Goal: Transaction & Acquisition: Purchase product/service

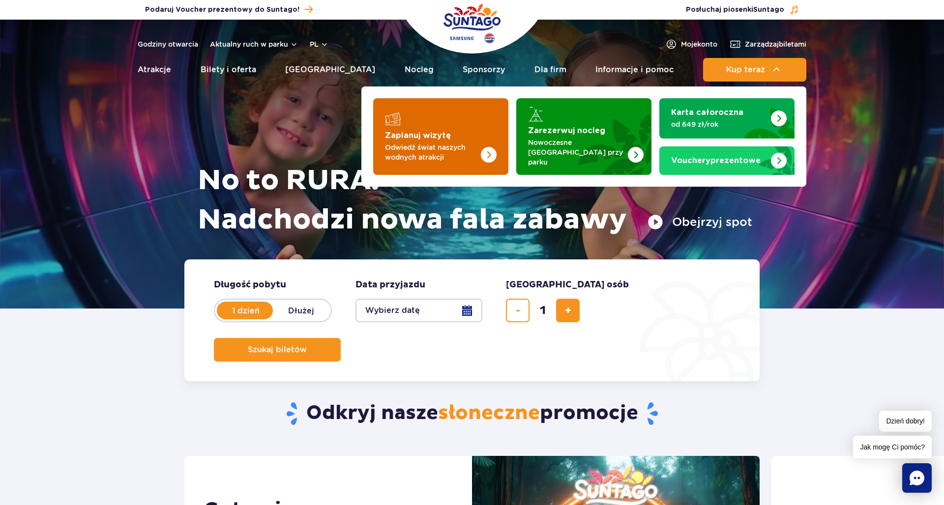
click at [461, 133] on img "Zaplanuj wizytę" at bounding box center [469, 136] width 78 height 77
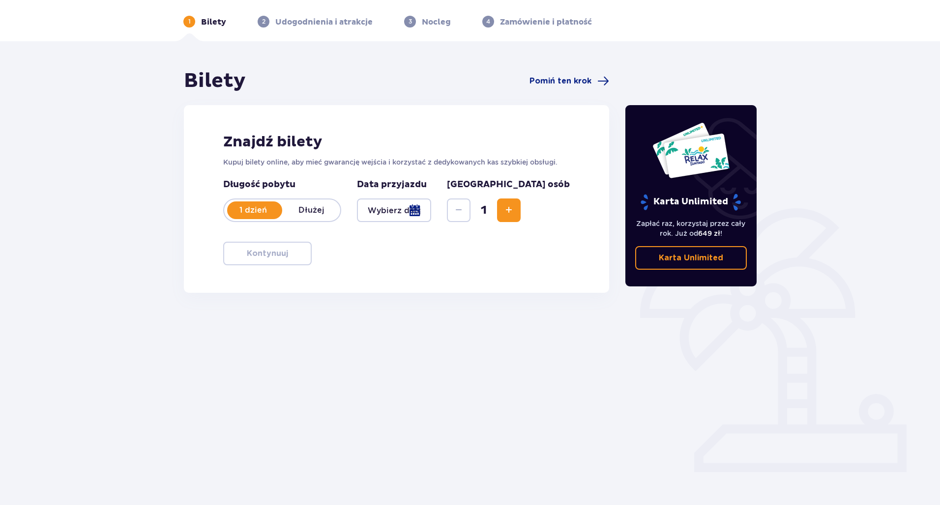
scroll to position [35, 0]
click at [431, 215] on div at bounding box center [394, 211] width 74 height 24
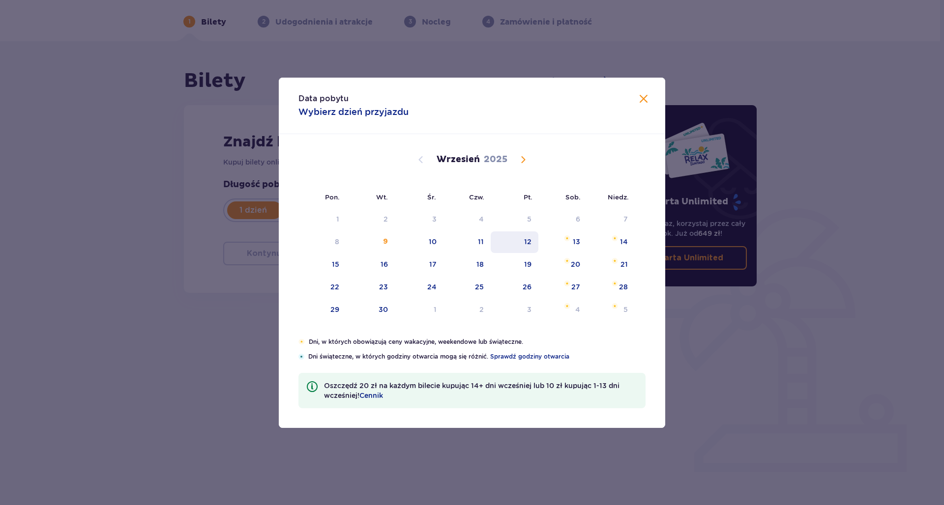
click at [522, 237] on div "12" at bounding box center [515, 243] width 48 height 22
type input "12.09.25"
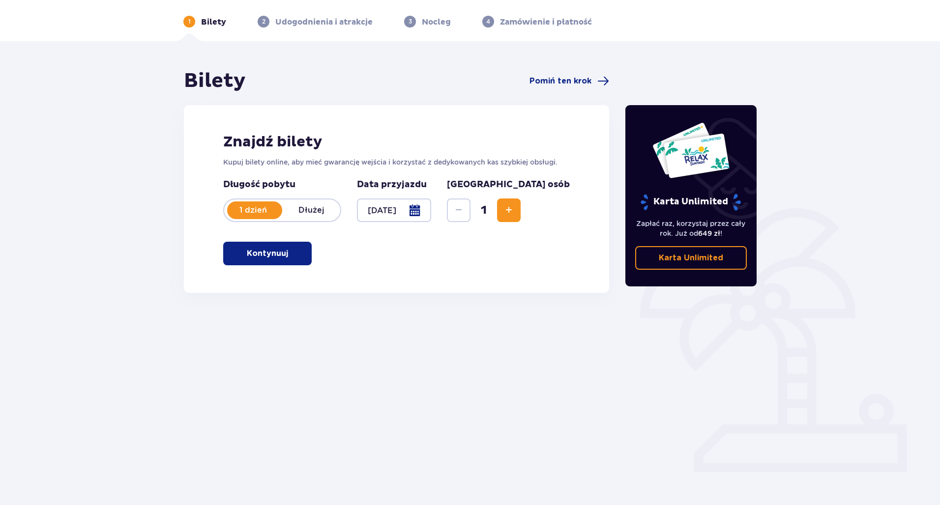
click at [294, 243] on button "Kontynuuj" at bounding box center [267, 254] width 88 height 24
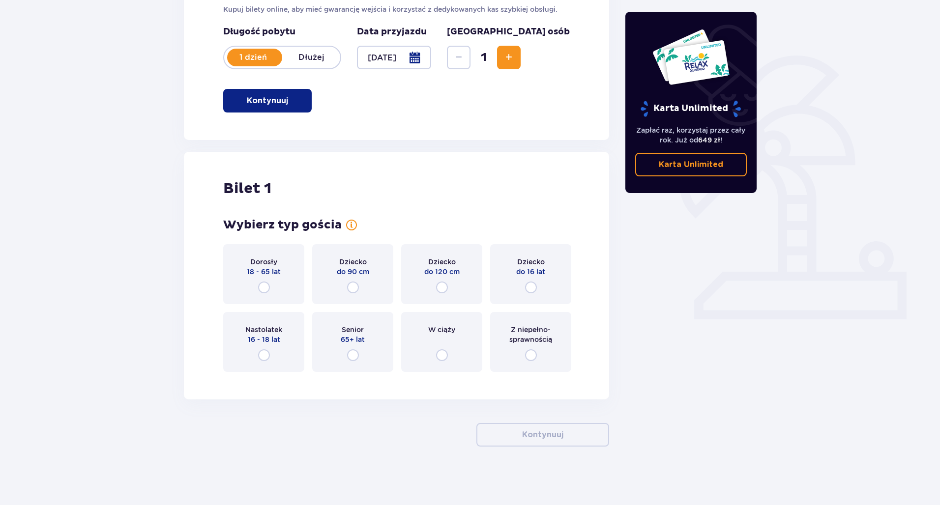
scroll to position [189, 0]
click at [290, 270] on div "Dorosły 18 - 65 lat" at bounding box center [263, 274] width 81 height 60
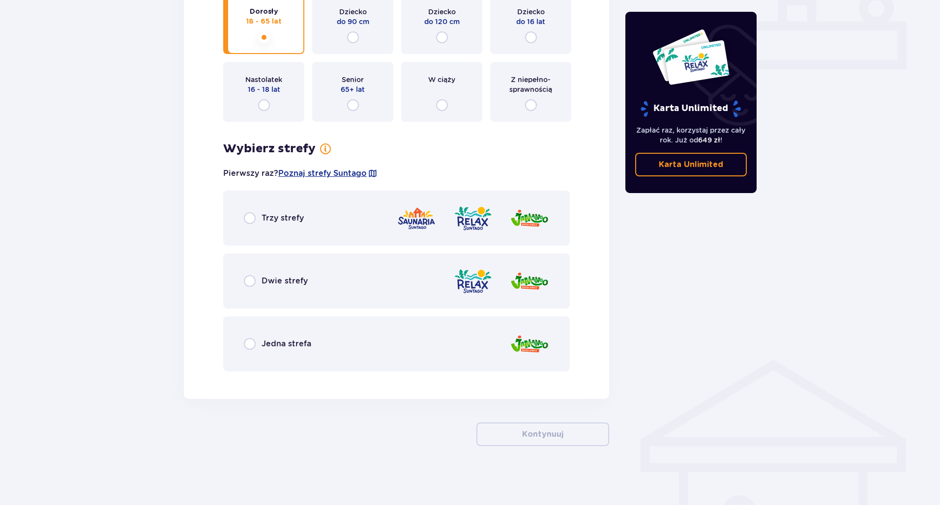
click at [299, 274] on div "Dwie strefy" at bounding box center [396, 281] width 347 height 55
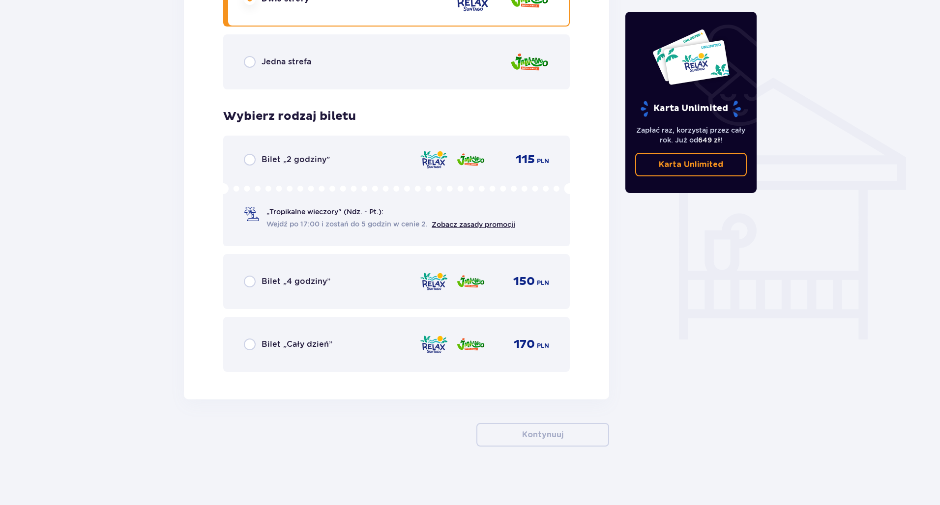
scroll to position [721, 0]
click at [292, 170] on div "Bilet „2 godziny” 115 PLN „Tropikalne wieczory" (Ndz. - Pt.): Wejdź po 17:00 i …" at bounding box center [396, 190] width 347 height 111
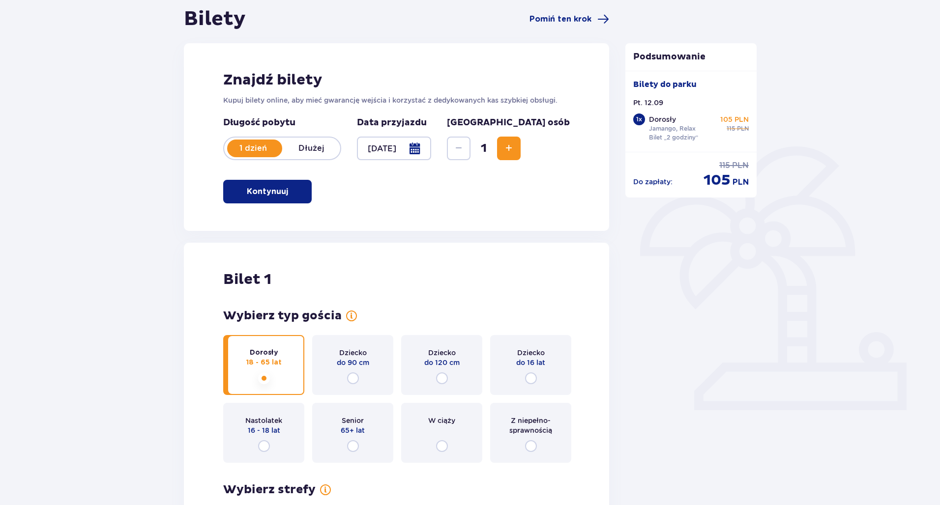
scroll to position [98, 0]
click at [431, 143] on div at bounding box center [394, 148] width 74 height 24
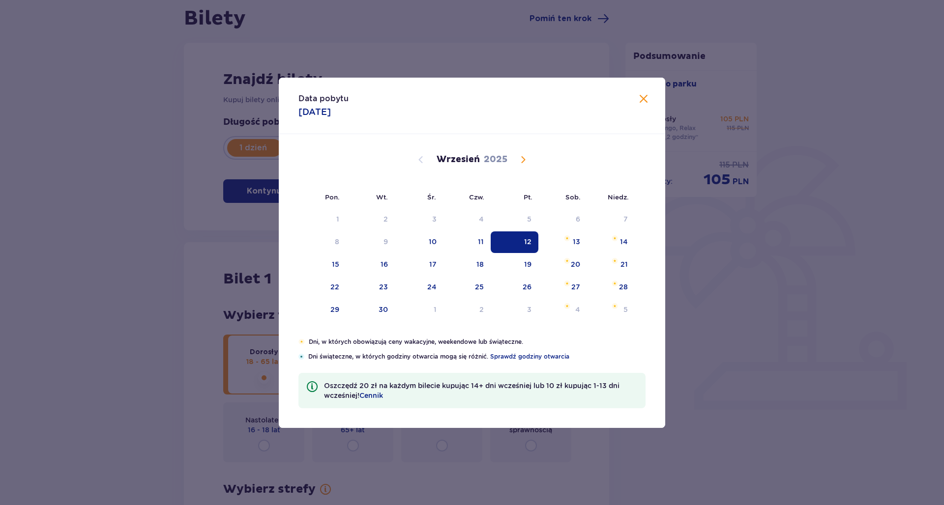
click at [646, 100] on span at bounding box center [644, 99] width 12 height 12
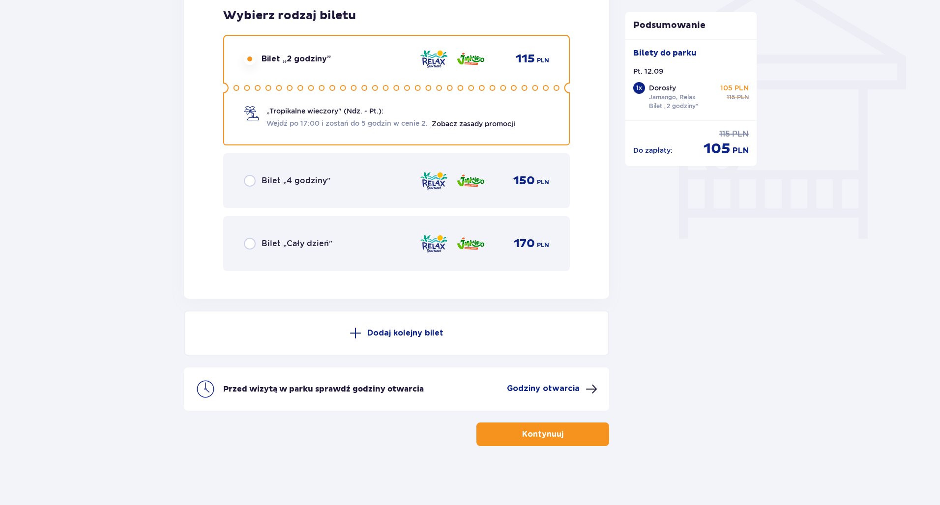
scroll to position [822, 0]
click at [581, 425] on button "Kontynuuj" at bounding box center [542, 435] width 133 height 24
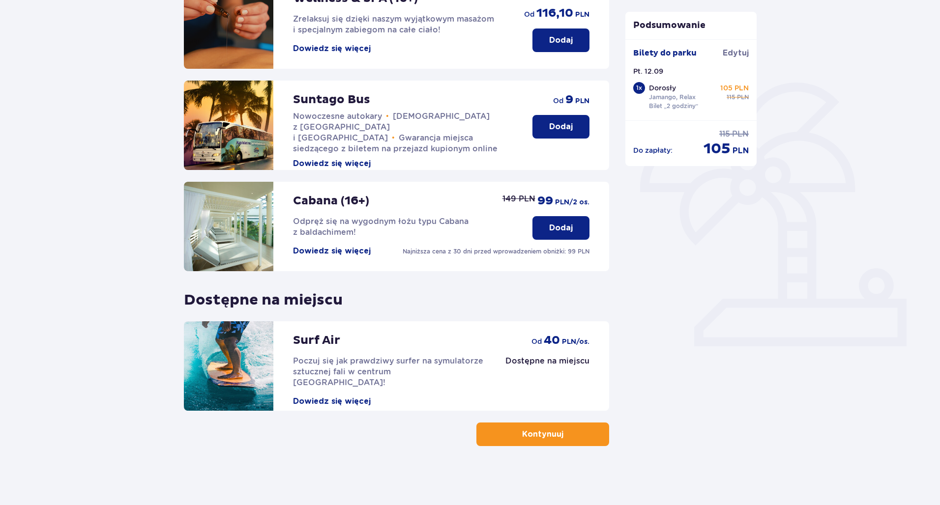
click at [532, 436] on p "Kontynuuj" at bounding box center [542, 434] width 41 height 11
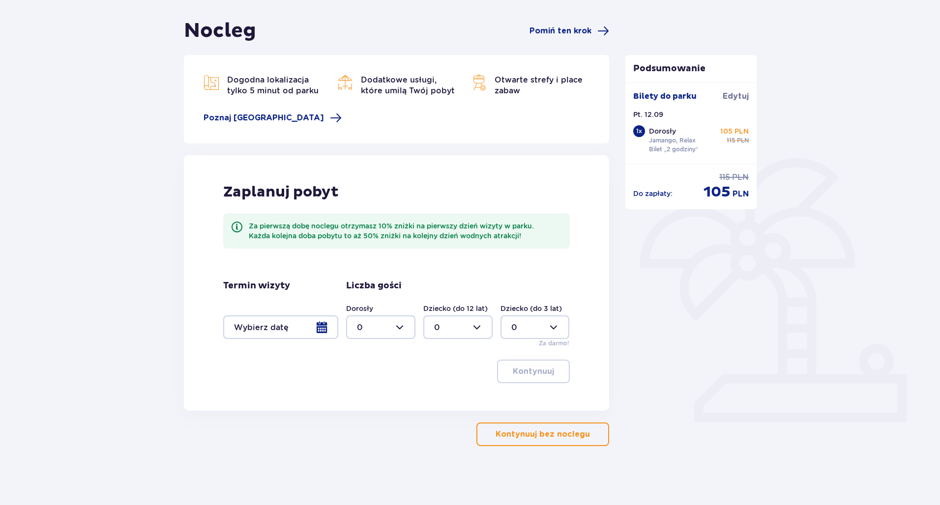
click at [572, 437] on p "Kontynuuj bez noclegu" at bounding box center [543, 434] width 94 height 11
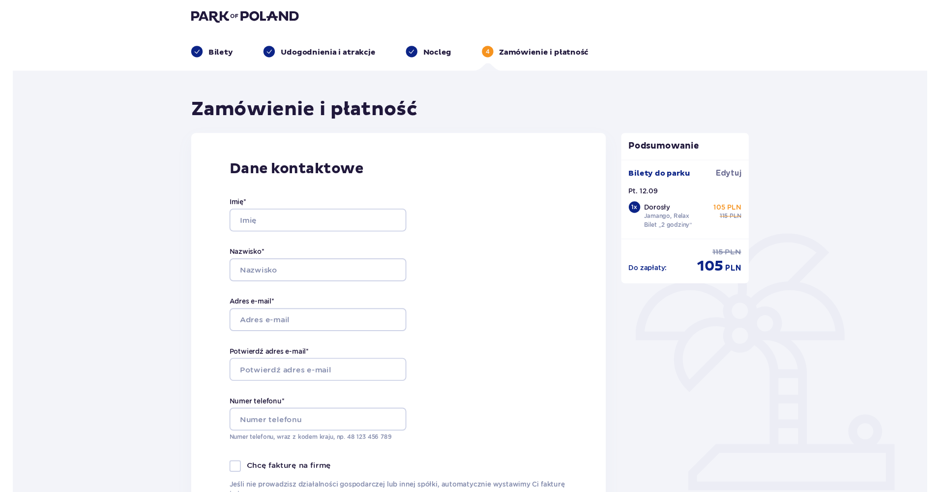
scroll to position [4, 0]
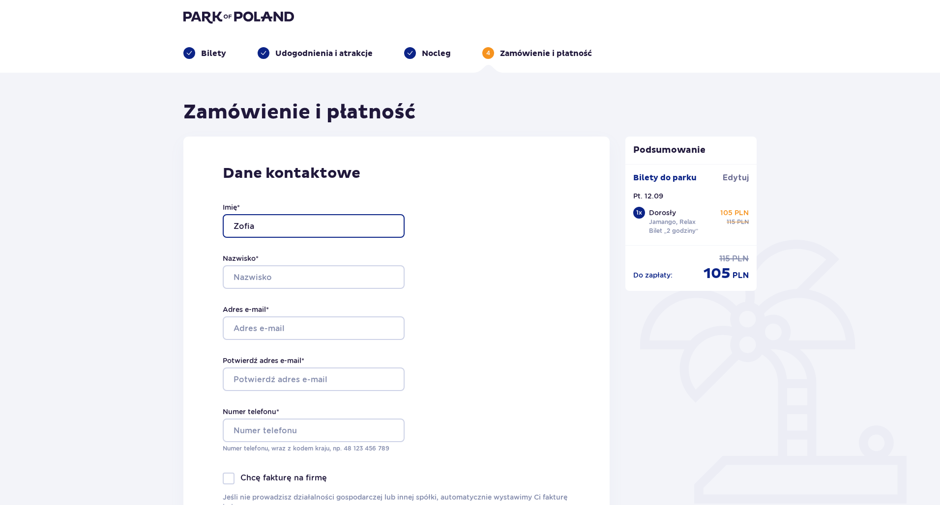
type input "Zofia"
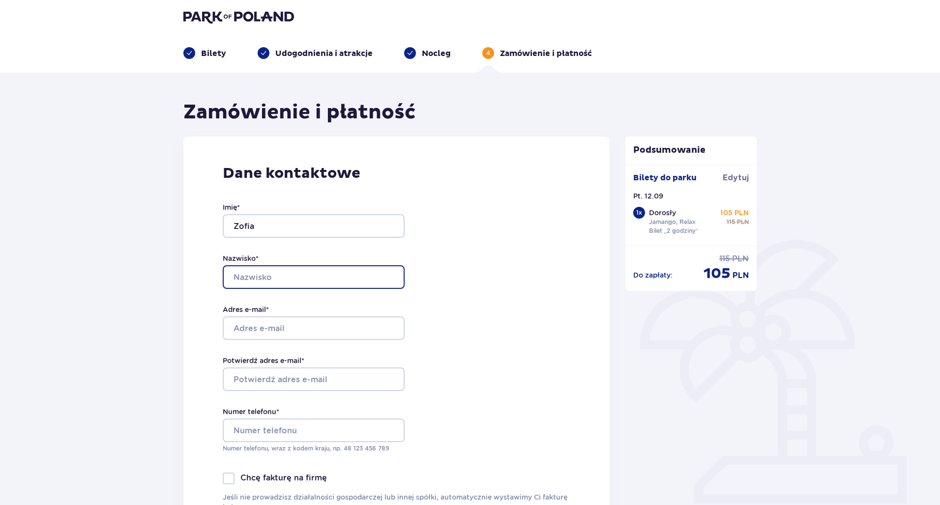
type input "m"
type input "Moskal"
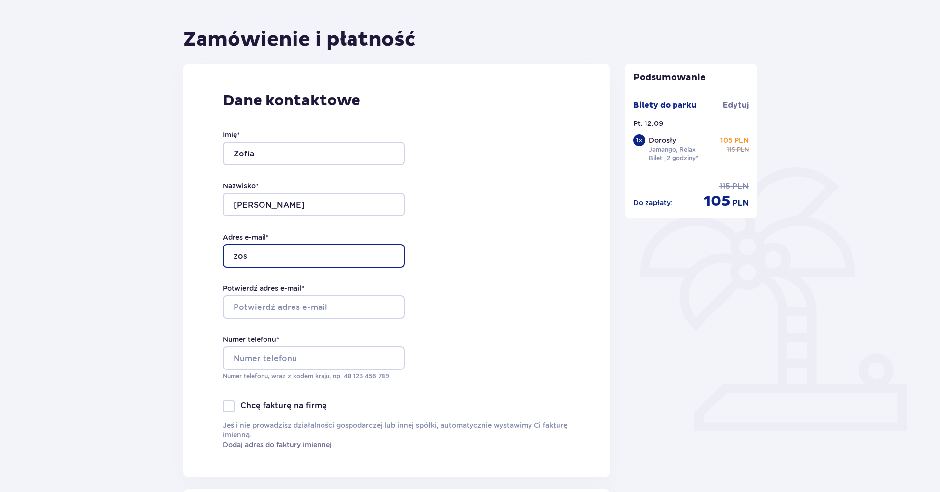
scroll to position [89, 0]
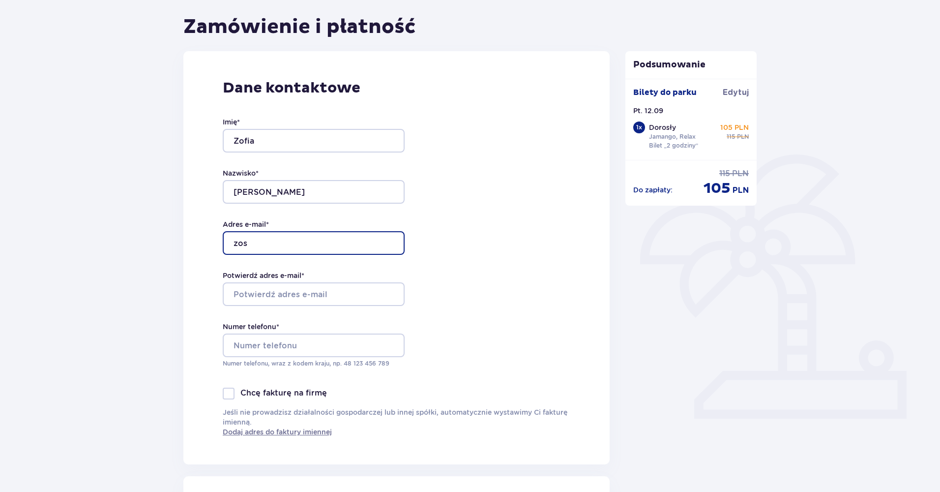
click at [284, 246] on input "zos" at bounding box center [314, 243] width 182 height 24
paste input "ia.moskal01@gmail.com"
type input "zosia.moskal01@gmail.com"
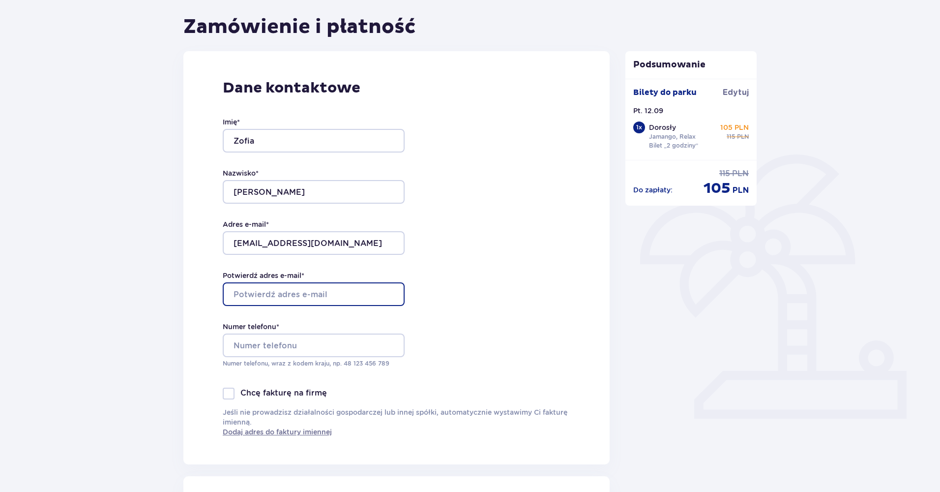
paste input "zosia.moskal01@gmail.com"
type input "zosia.moskal01@gmail.com"
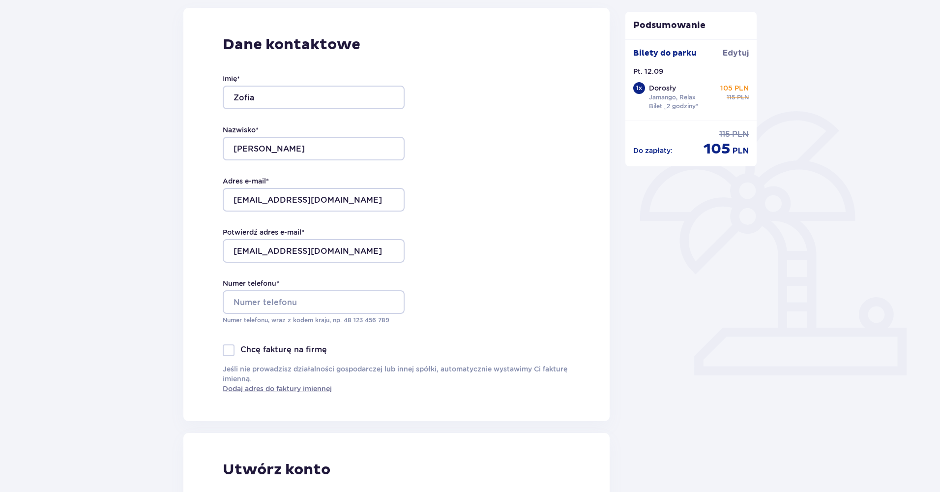
scroll to position [135, 0]
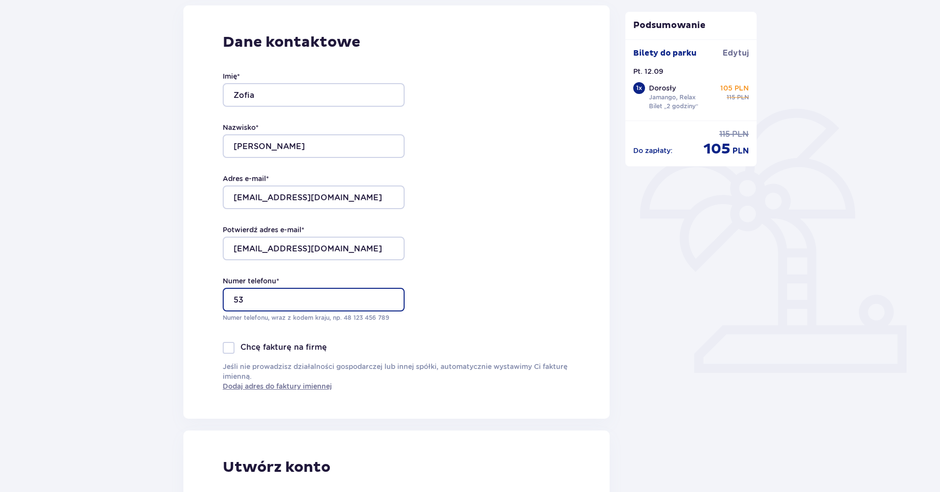
type input "5"
click at [473, 319] on div "Dane kontaktowe Imię * Zofia Nazwisko * Moskal Adres e-mail * zosia.moskal01@gm…" at bounding box center [396, 211] width 426 height 413
click at [232, 289] on input "882850125" at bounding box center [314, 300] width 182 height 24
type input "48882850125"
click at [553, 340] on div "Dane kontaktowe Imię * Zofia Nazwisko * Moskal Adres e-mail * zosia.moskal01@gm…" at bounding box center [396, 211] width 426 height 413
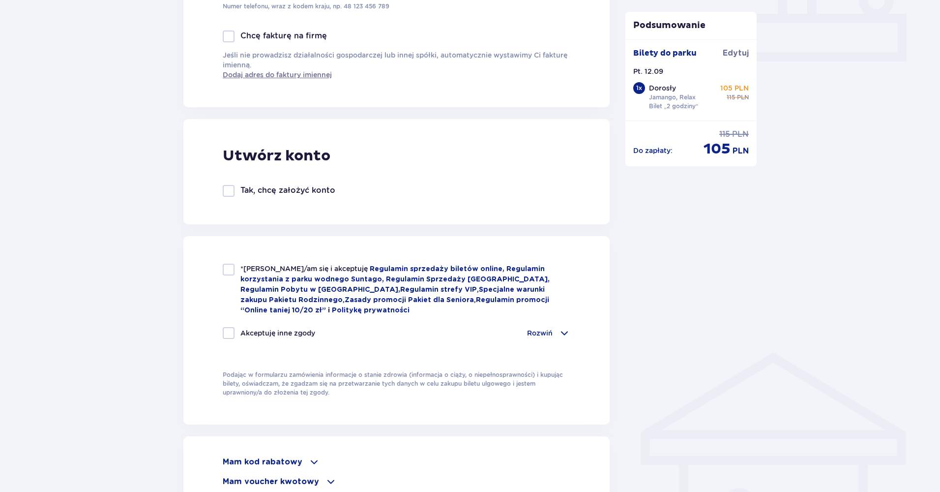
scroll to position [471, 0]
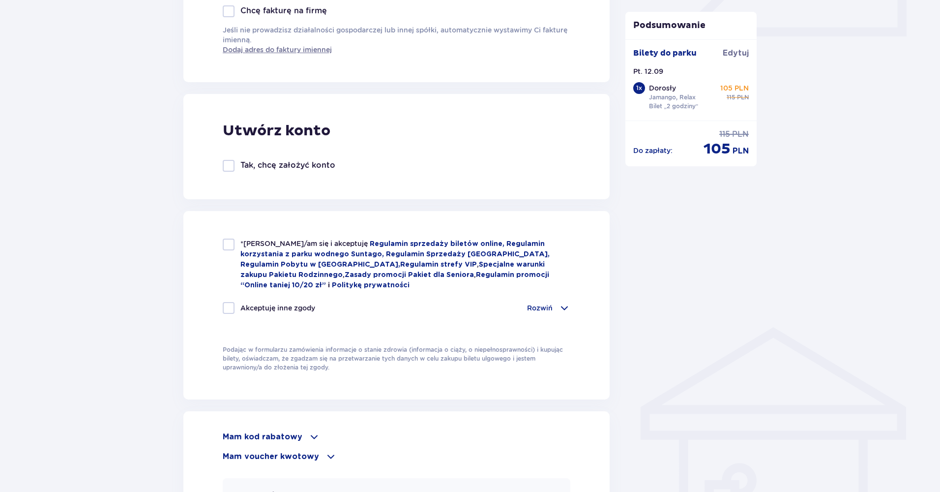
click at [229, 245] on div at bounding box center [229, 244] width 12 height 12
checkbox input "true"
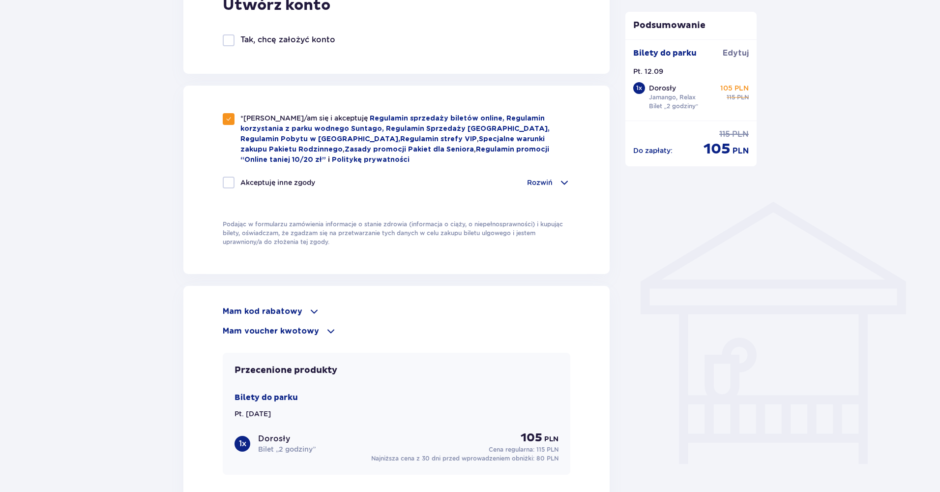
scroll to position [626, 0]
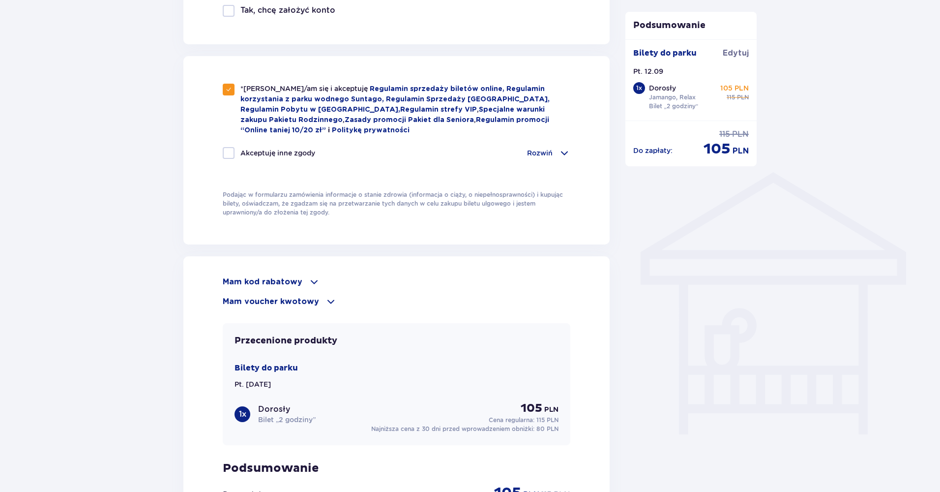
click at [303, 301] on p "Mam voucher kwotowy" at bounding box center [271, 301] width 96 height 11
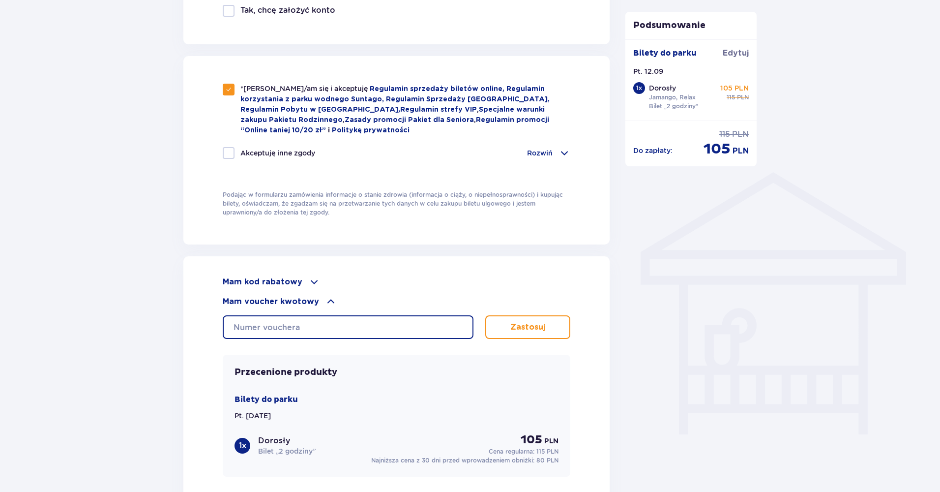
click at [303, 322] on input "text" at bounding box center [348, 327] width 251 height 24
paste input "0620005116281464"
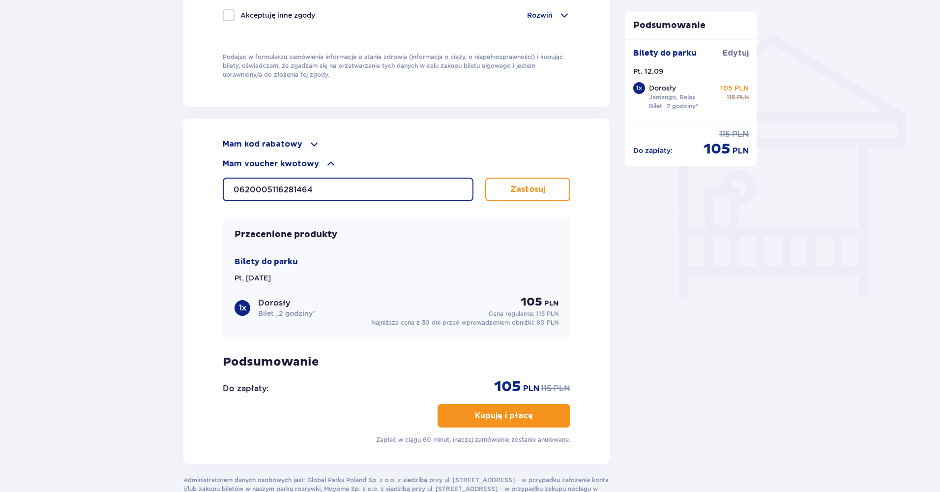
scroll to position [765, 0]
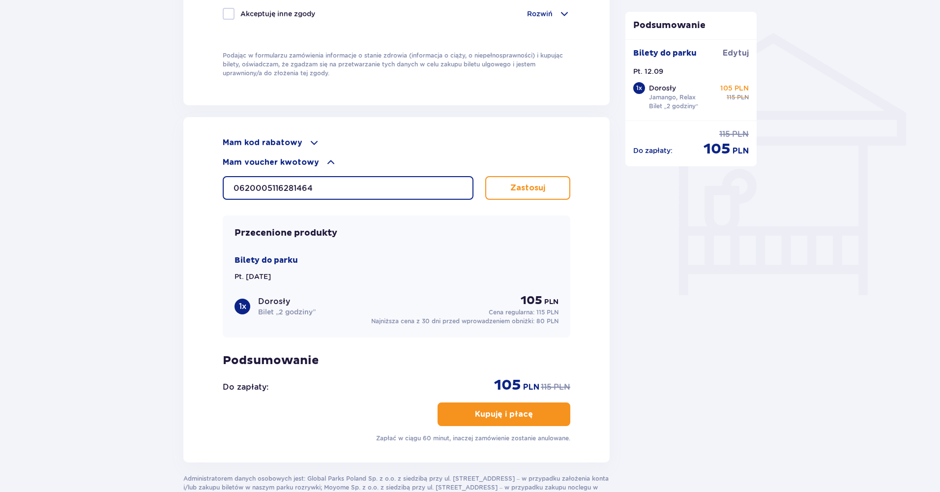
type input "0620005116281464"
click at [514, 179] on button "Zastosuj" at bounding box center [527, 188] width 85 height 24
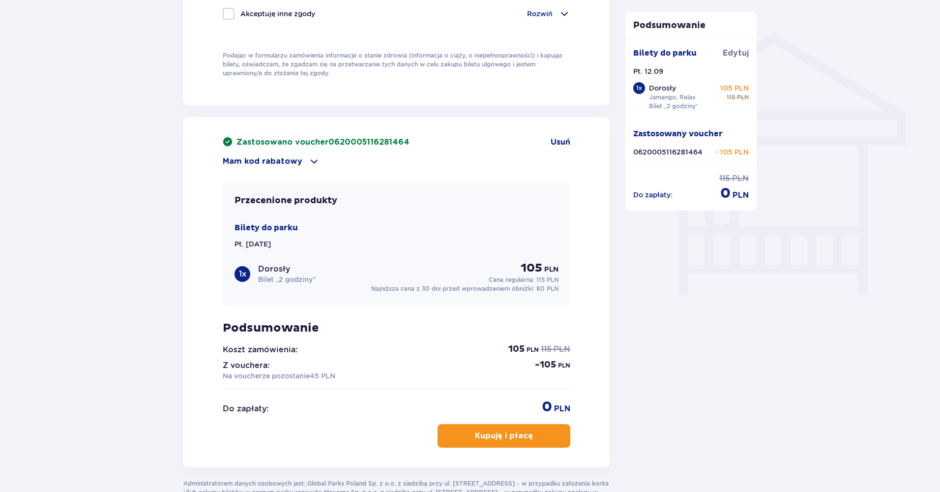
click at [463, 434] on button "Kupuję i płacę" at bounding box center [504, 436] width 133 height 24
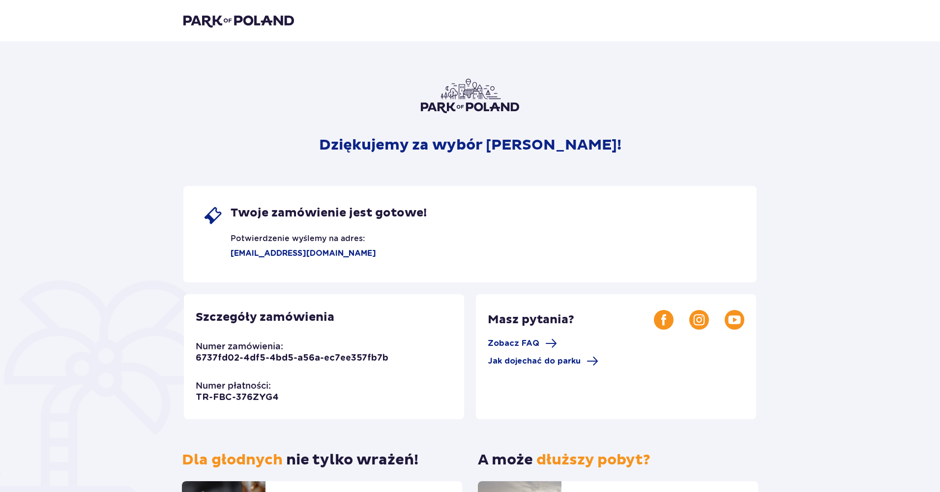
click at [240, 19] on img at bounding box center [238, 21] width 111 height 14
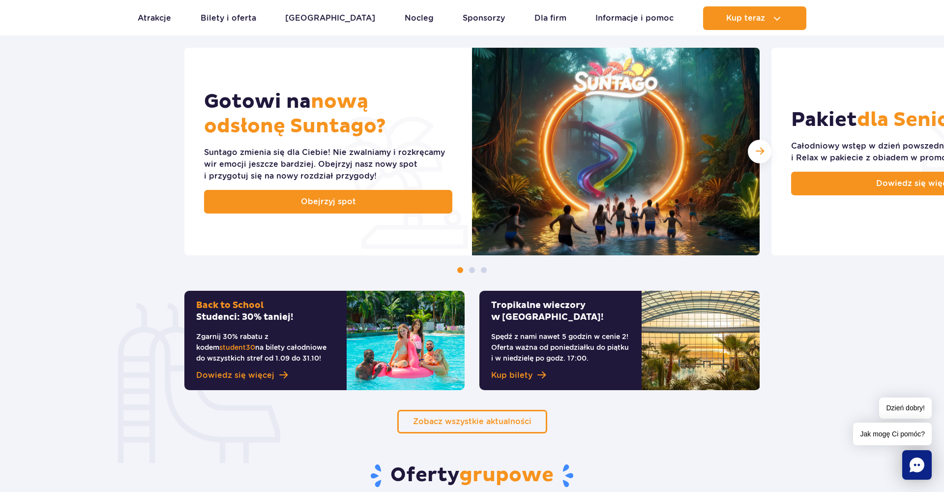
scroll to position [409, 0]
click at [751, 152] on div "Następny slajd" at bounding box center [760, 152] width 24 height 24
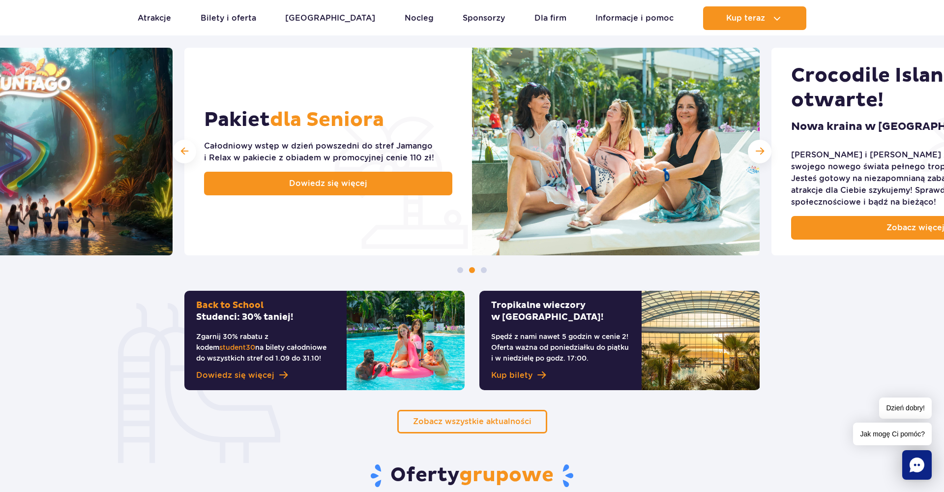
click at [84, 155] on img at bounding box center [29, 151] width 288 height 207
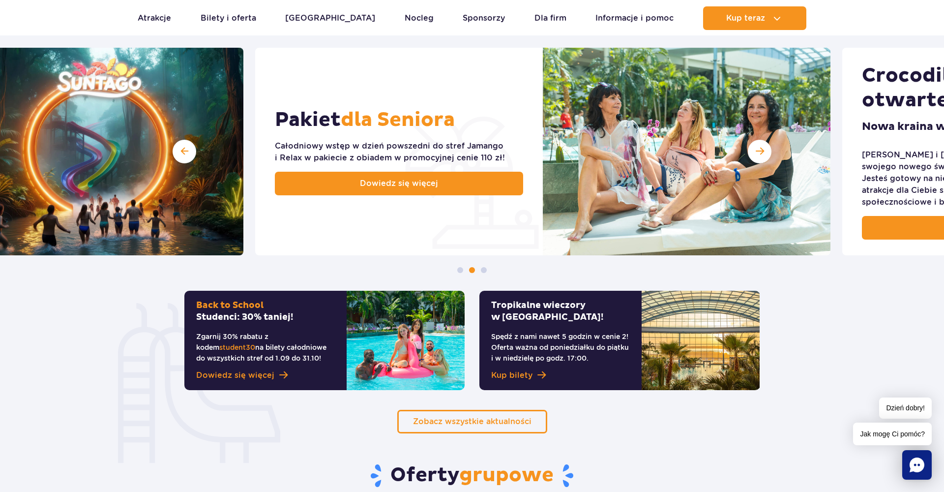
click at [243, 215] on img at bounding box center [100, 151] width 288 height 207
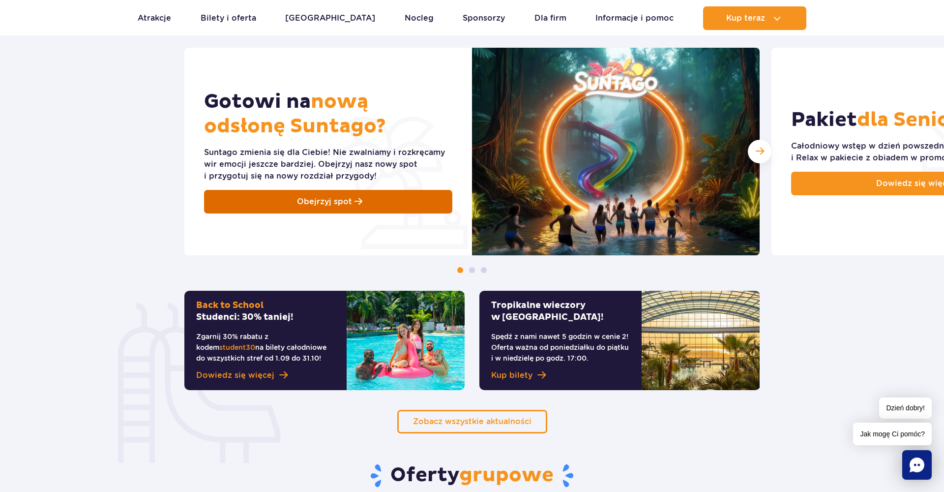
click at [290, 204] on link "Obejrzyj spot" at bounding box center [328, 202] width 248 height 24
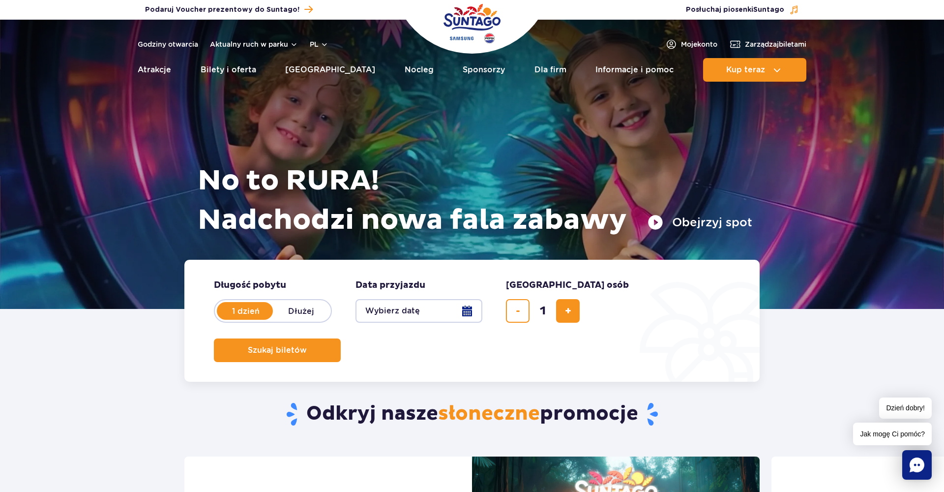
scroll to position [0, 0]
click at [760, 10] on span "Suntago" at bounding box center [768, 9] width 31 height 7
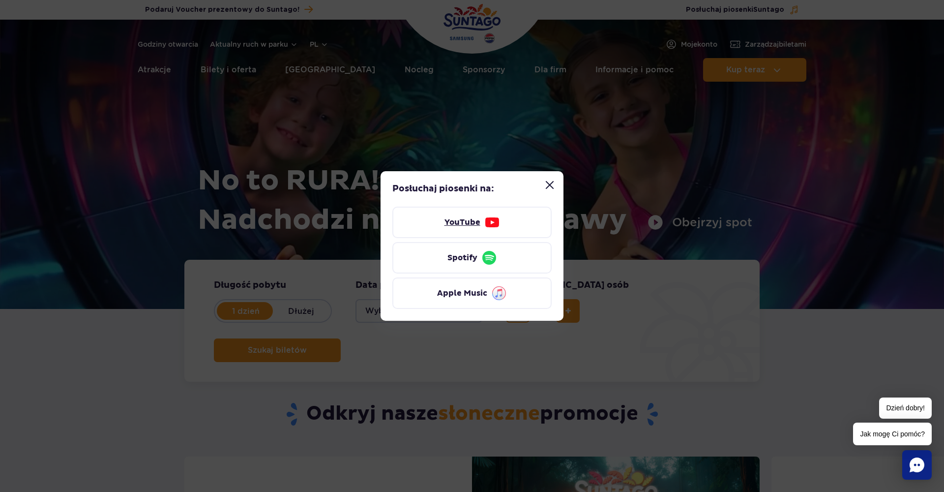
click at [452, 224] on link "YouTube" at bounding box center [471, 221] width 159 height 31
click at [551, 186] on button "Zamknij modal “Posłuchaj piosenki Suntago”" at bounding box center [550, 185] width 20 height 20
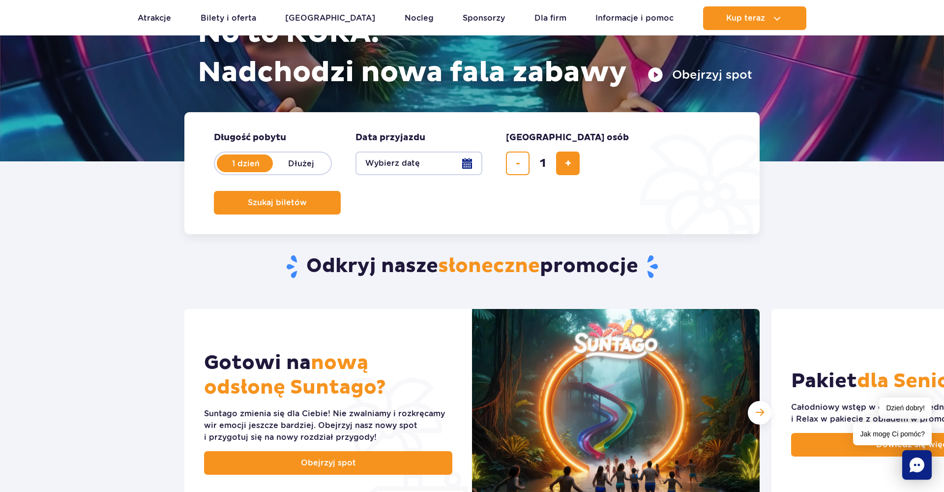
scroll to position [104, 0]
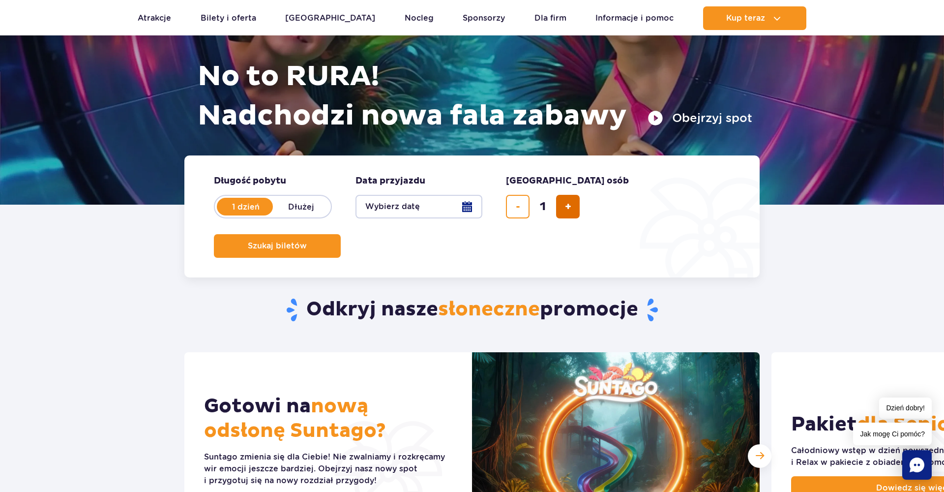
click at [558, 196] on button "dodaj bilet" at bounding box center [568, 207] width 24 height 24
type input "3"
click at [378, 200] on button "Wybierz datę" at bounding box center [418, 207] width 127 height 24
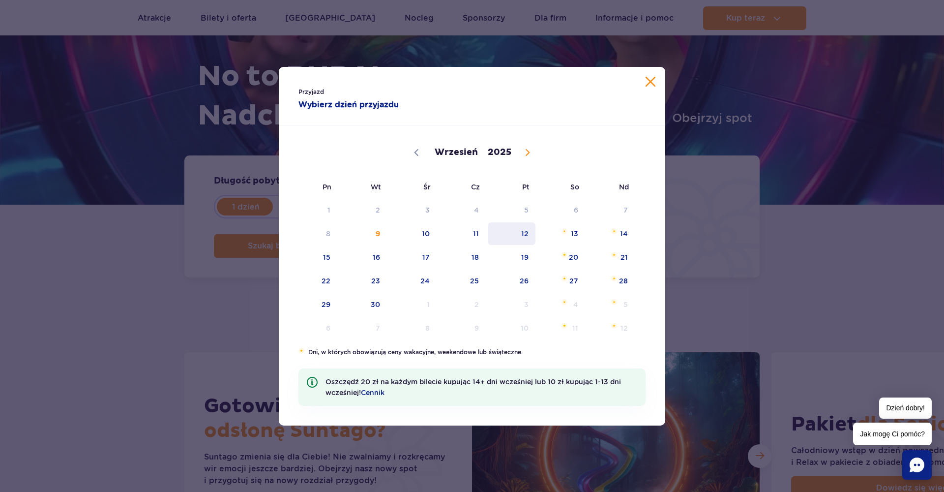
click at [523, 231] on span "12" at bounding box center [512, 233] width 50 height 23
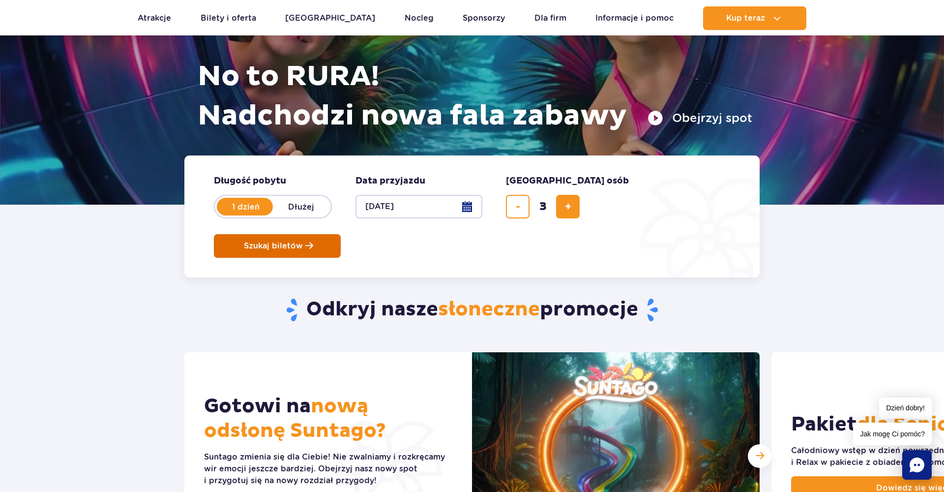
click at [313, 241] on span "Planowanie wizyty w Park of Poland" at bounding box center [309, 245] width 8 height 8
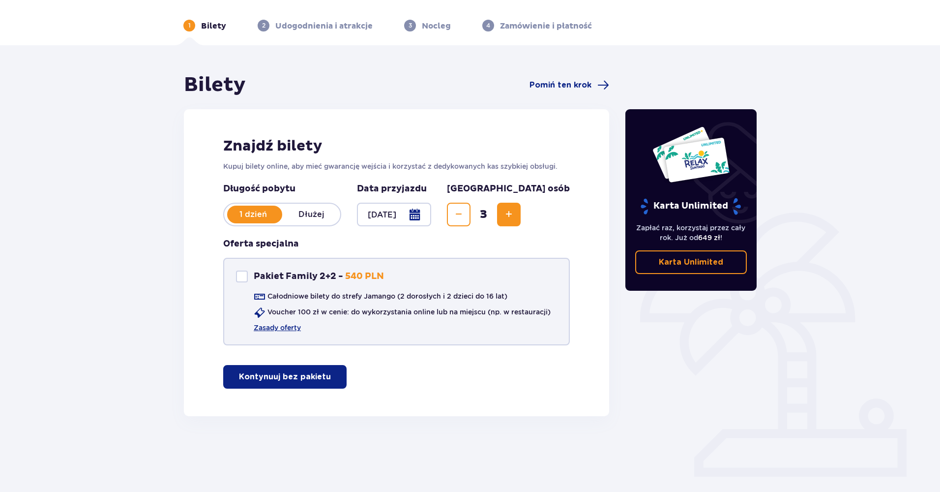
scroll to position [32, 0]
click at [340, 355] on div "Oferta specjalna Pakiet Family 2+2 - 540 PLN Całodniowe bilety do strefy Jamang…" at bounding box center [396, 296] width 347 height 119
click at [313, 382] on p "Kontynuuj bez pakietu" at bounding box center [285, 376] width 92 height 11
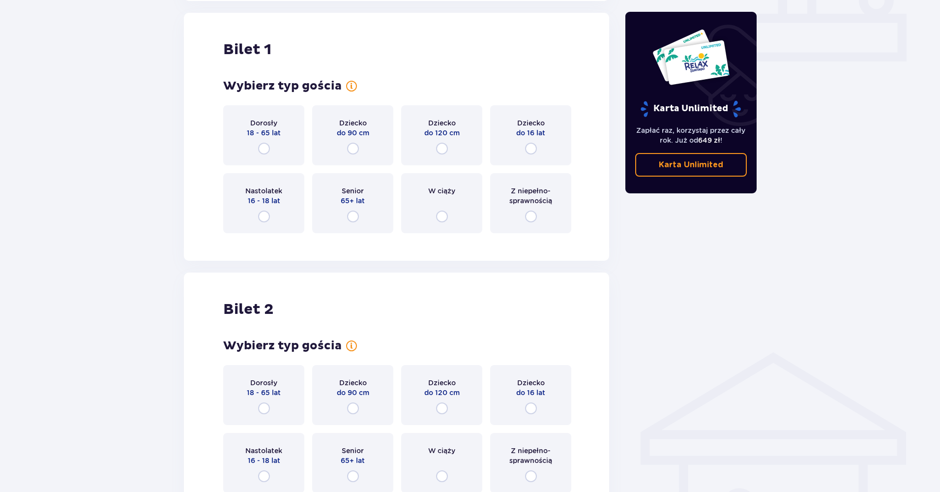
scroll to position [447, 0]
click at [303, 130] on div "Dorosły 18 - 65 lat" at bounding box center [263, 134] width 81 height 60
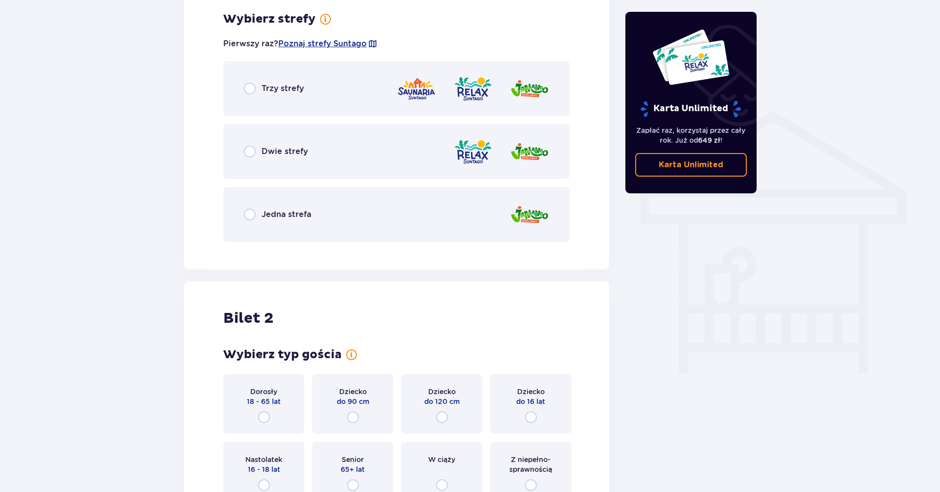
click at [303, 130] on div "Dwie strefy" at bounding box center [396, 151] width 347 height 55
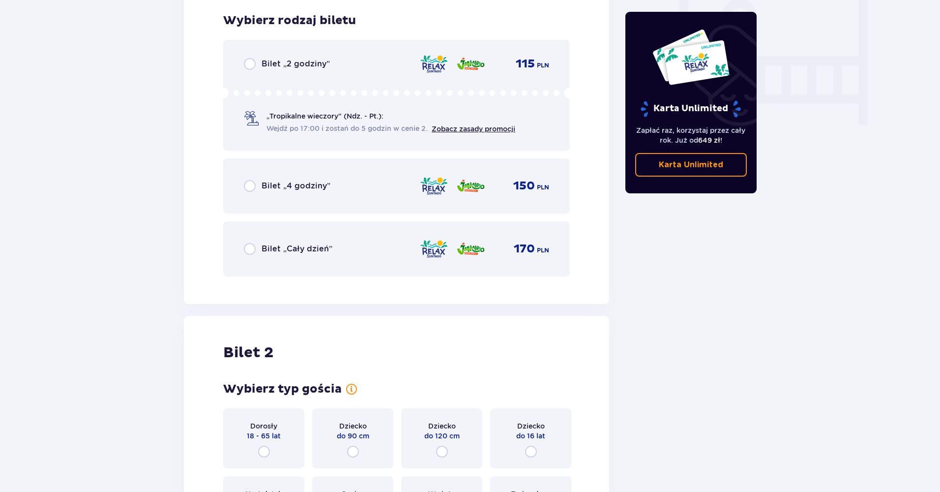
scroll to position [937, 0]
click at [296, 69] on div "Bilet „2 godziny” 115 PLN „Tropikalne wieczory" (Ndz. - Pt.): Wejdź po 17:00 i …" at bounding box center [396, 93] width 347 height 111
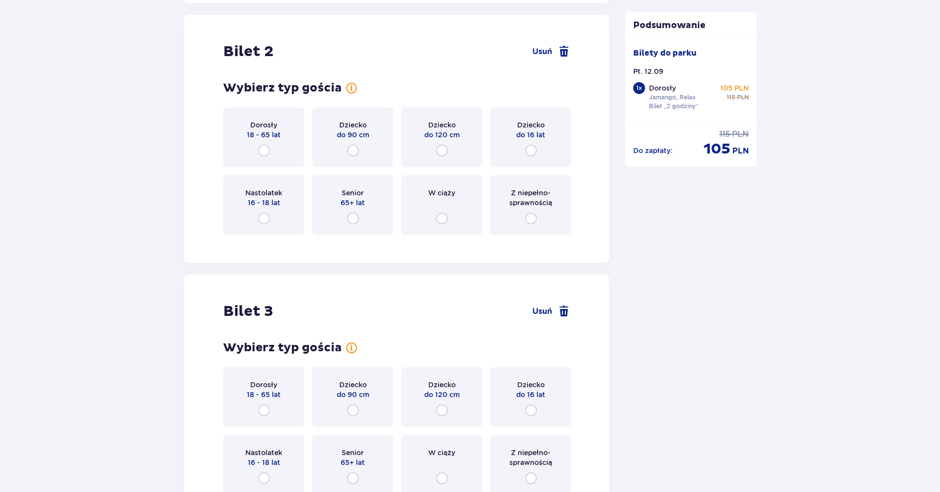
scroll to position [1239, 0]
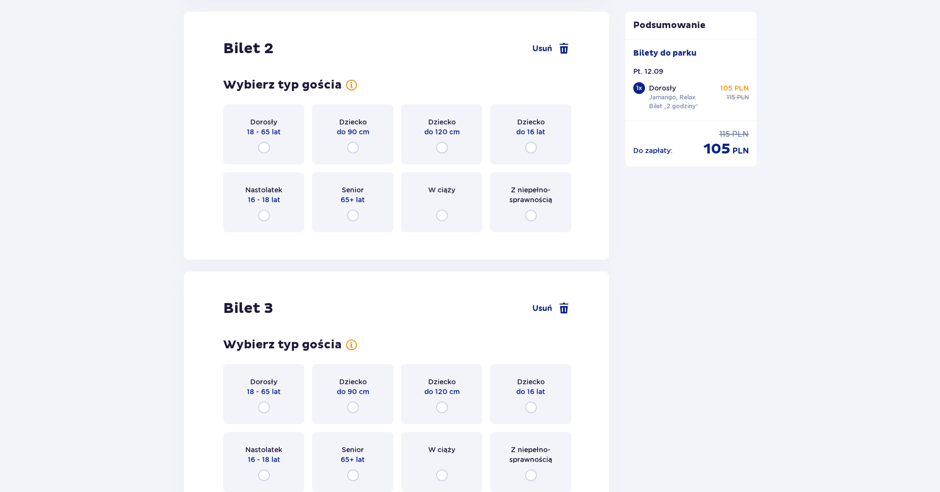
click at [275, 139] on div "Dorosły 18 - 65 lat" at bounding box center [263, 134] width 81 height 60
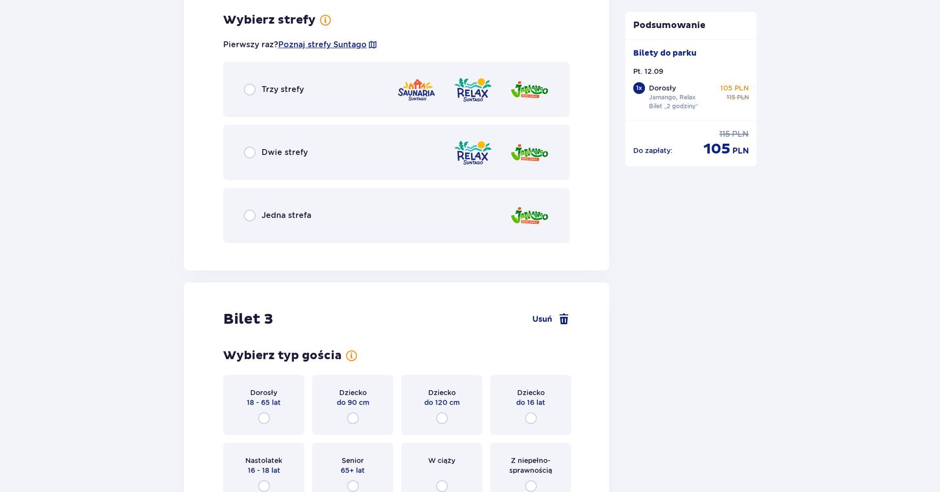
scroll to position [1479, 0]
click at [282, 133] on div "Dwie strefy" at bounding box center [396, 151] width 347 height 55
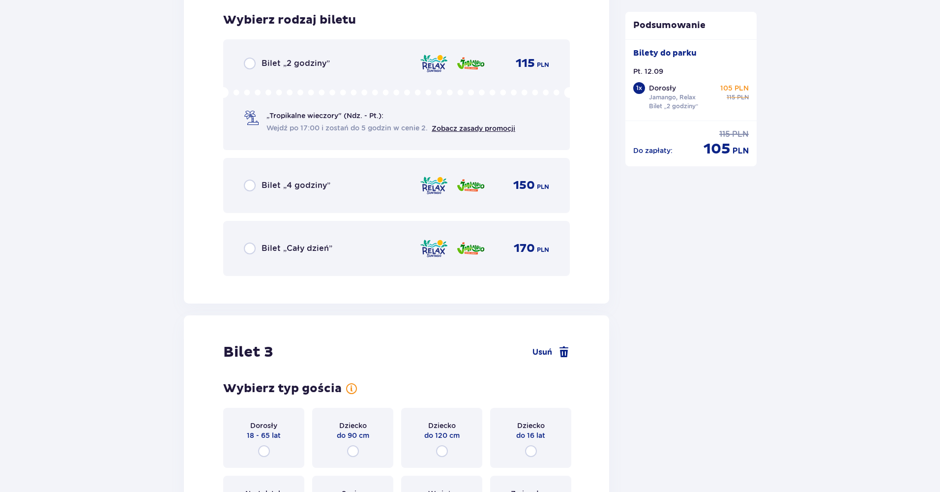
scroll to position [1729, 0]
click at [280, 107] on div "„Tropikalne wieczory" (Ndz. - Pt.): Wejdź po 17:00 i zostań do 5 godzin w cenie…" at bounding box center [396, 109] width 305 height 46
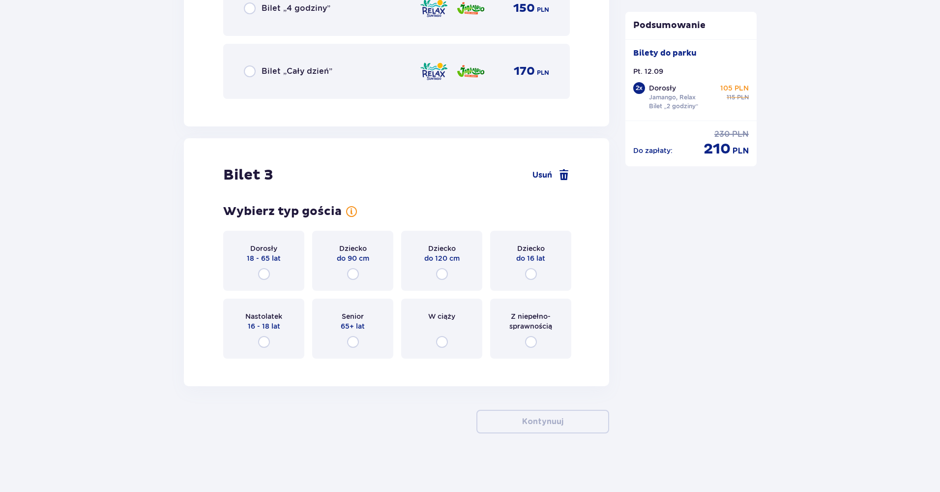
scroll to position [1906, 0]
click at [277, 249] on div "Dorosły 18 - 65 lat" at bounding box center [264, 253] width 34 height 20
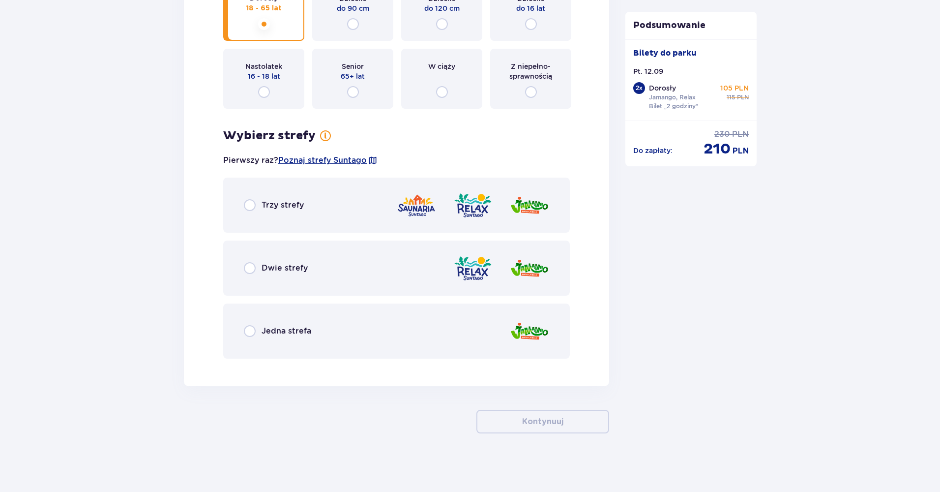
scroll to position [2155, 0]
click at [295, 176] on div "Wybierz strefy Pierwszy raz? Poznaj strefy Suntago Trzy strefy Dwie strefy Jedn…" at bounding box center [396, 243] width 347 height 230
click at [289, 199] on p "Trzy strefy" at bounding box center [283, 204] width 42 height 11
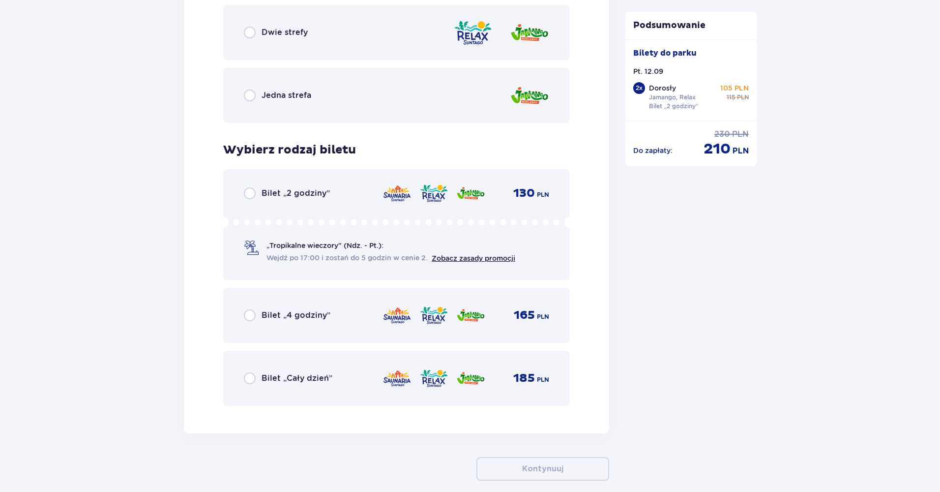
click at [289, 199] on div "Bilet „2 godziny” 130 PLN „Tropikalne wieczory" (Ndz. - Pt.): Wejdź po 17:00 i …" at bounding box center [396, 224] width 347 height 111
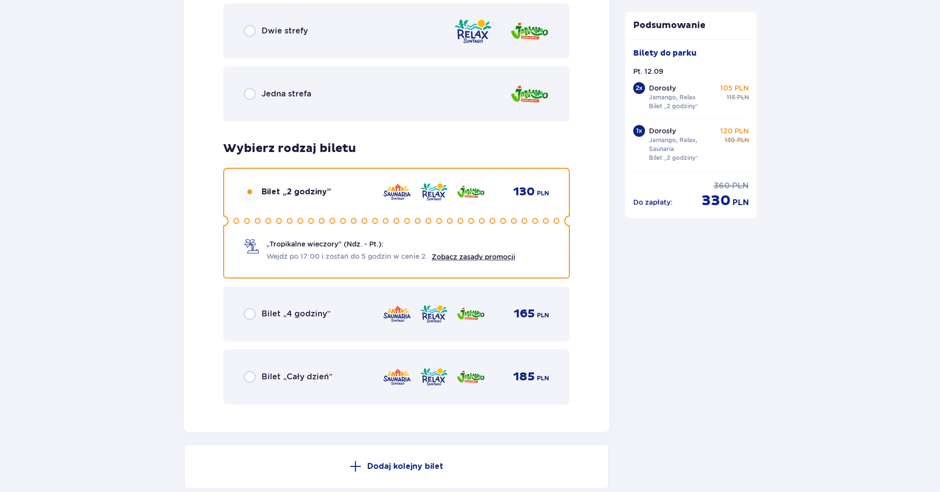
scroll to position [2352, 0]
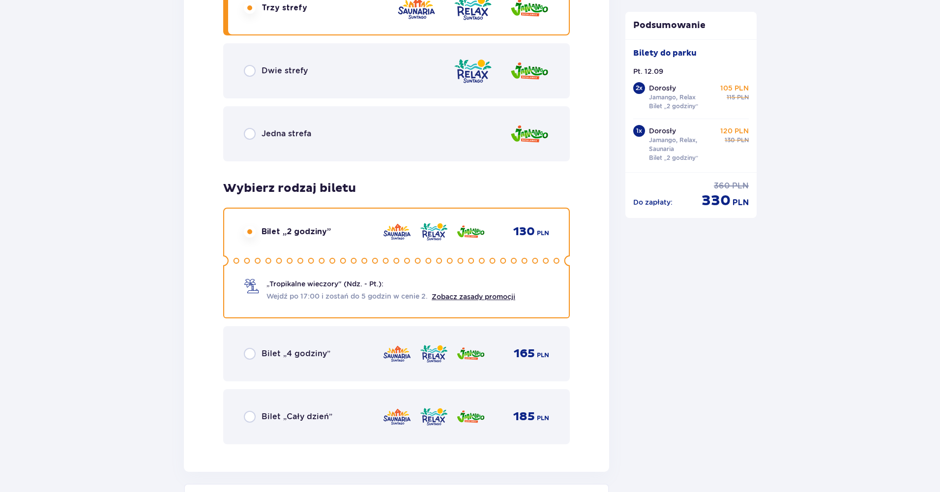
click at [292, 79] on div "Dwie strefy" at bounding box center [396, 70] width 347 height 55
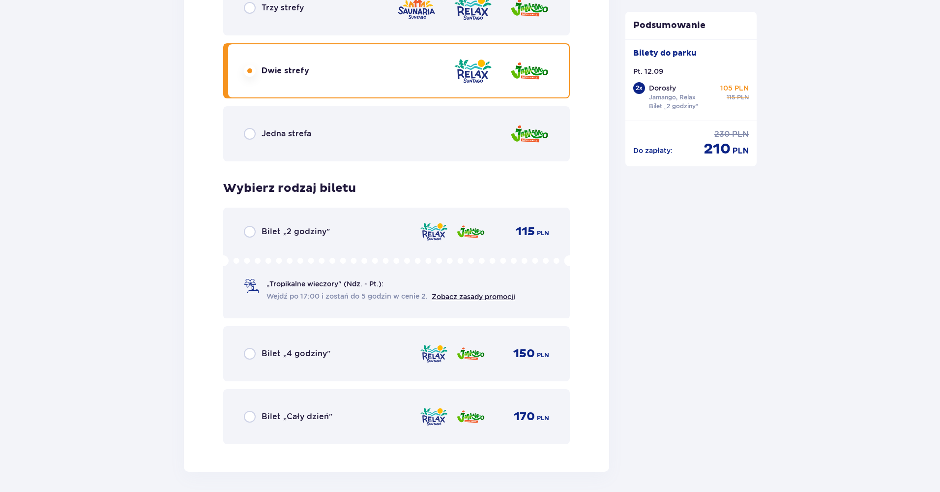
click at [394, 233] on div "Bilet „2 godziny” 115 PLN" at bounding box center [396, 232] width 305 height 12
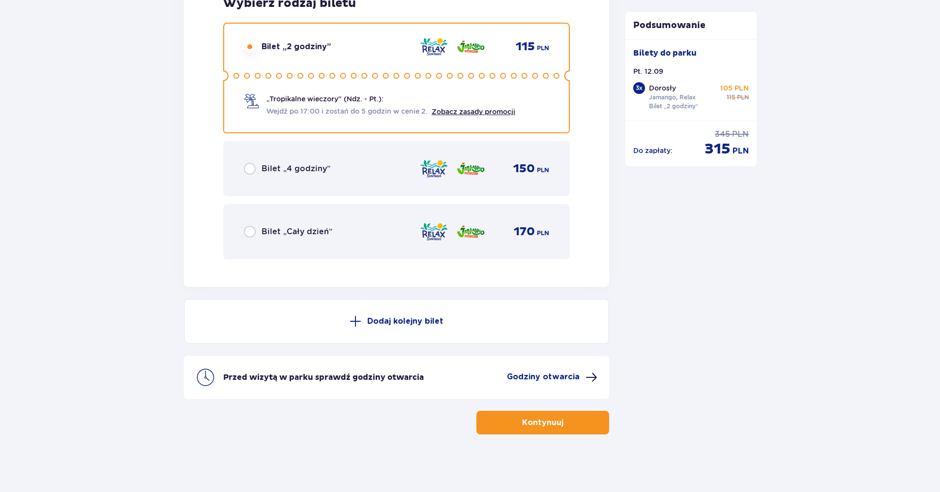
scroll to position [2538, 0]
click at [576, 410] on button "Kontynuuj" at bounding box center [542, 421] width 133 height 24
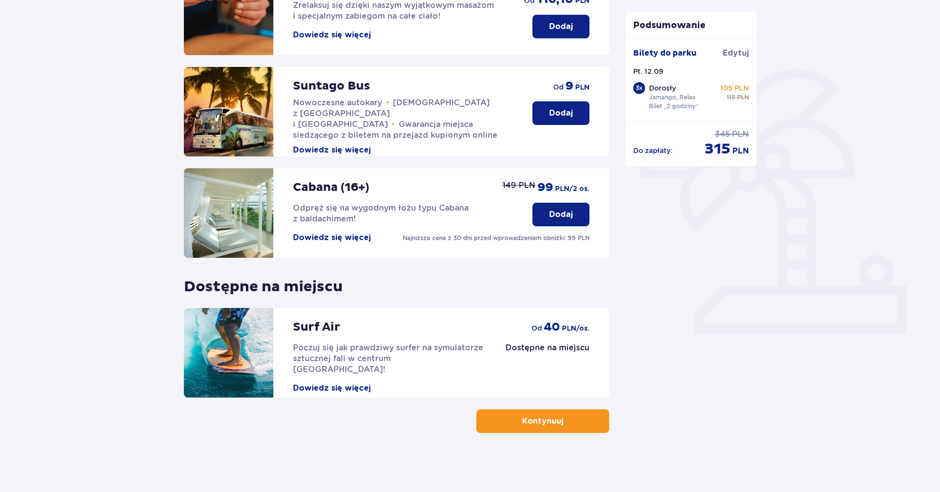
scroll to position [175, 0]
click at [531, 418] on p "Kontynuuj" at bounding box center [542, 420] width 41 height 11
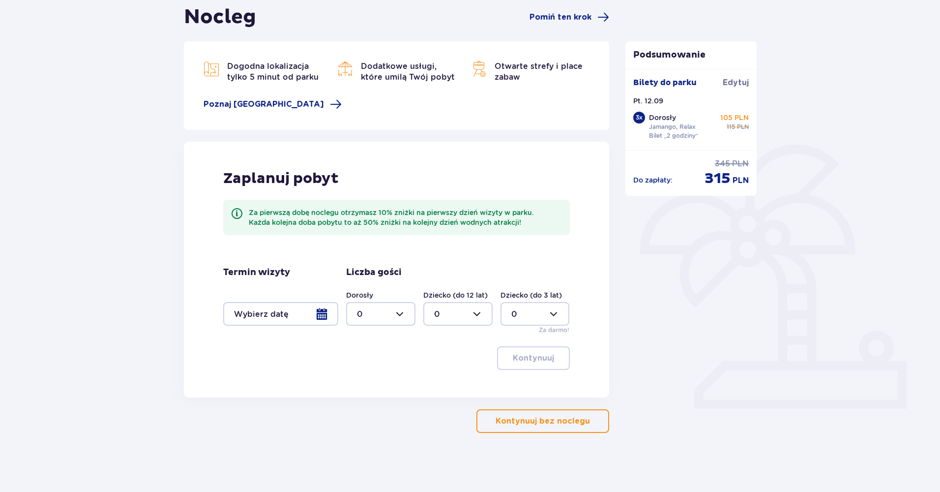
click at [574, 422] on p "Kontynuuj bez noclegu" at bounding box center [543, 420] width 94 height 11
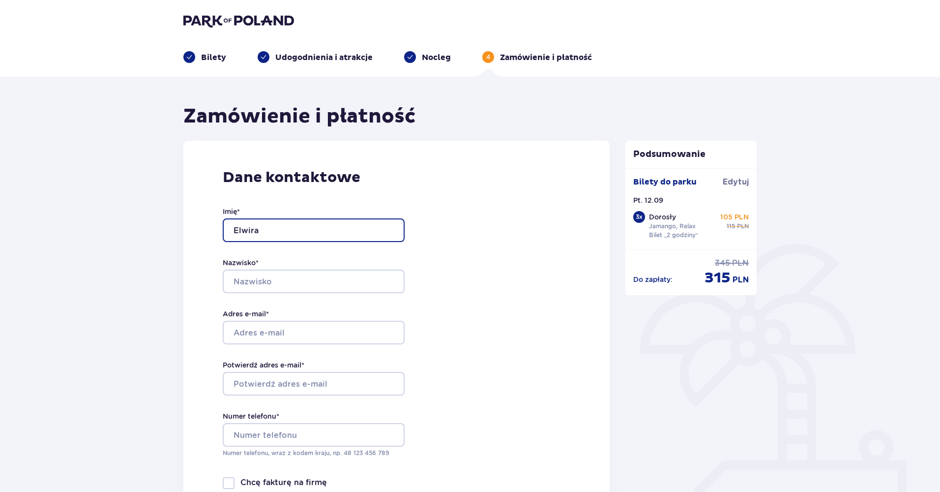
type input "Elwira"
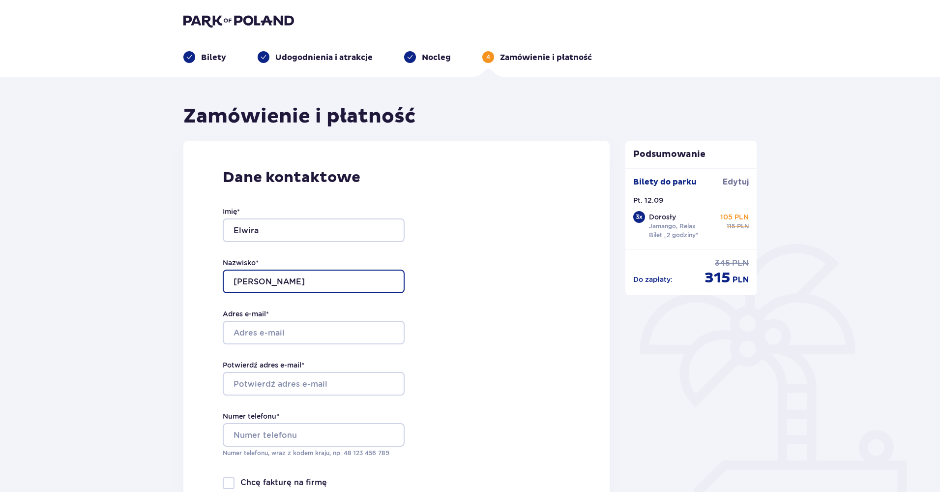
type input "Moskal"
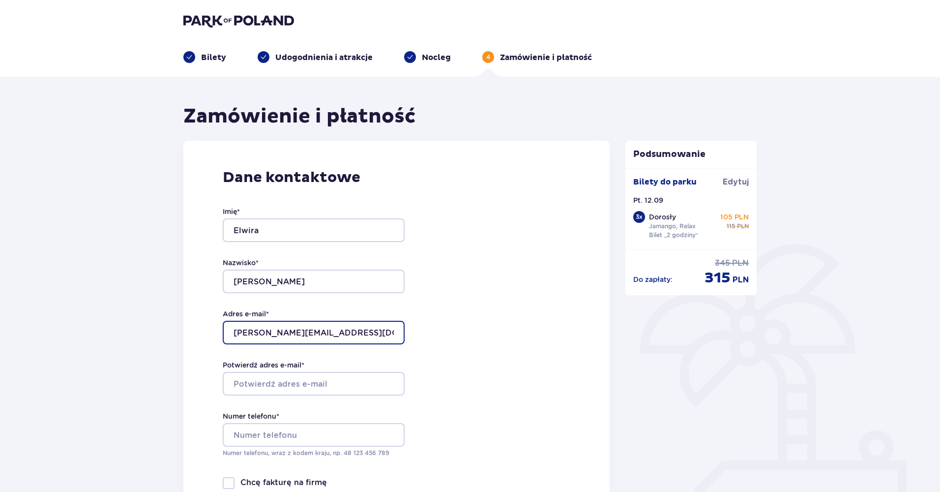
type input "[PERSON_NAME][EMAIL_ADDRESS][DOMAIN_NAME]"
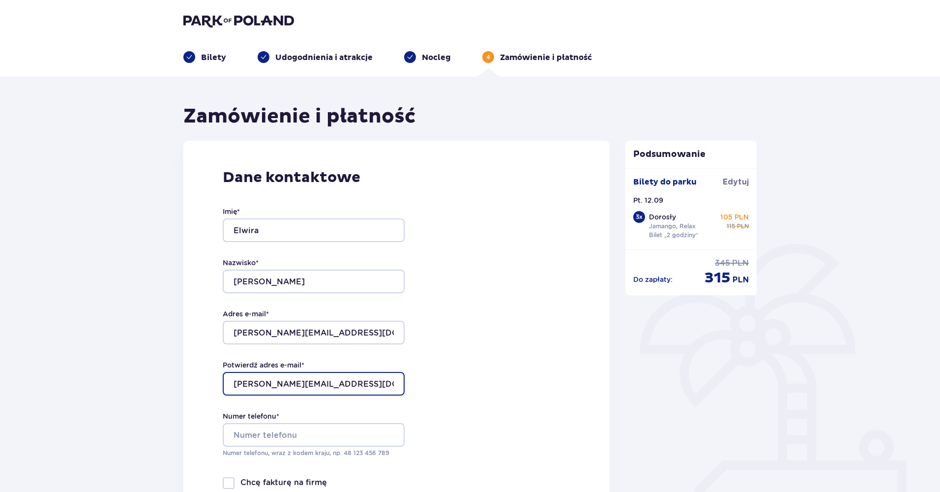
type input "[PERSON_NAME][EMAIL_ADDRESS][DOMAIN_NAME]"
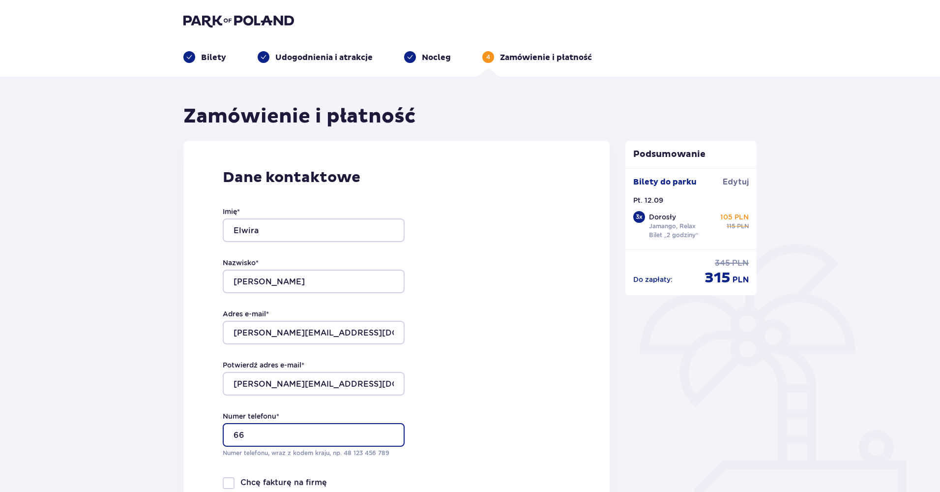
type input "6"
type input "48668348485"
click at [583, 337] on div "Dane kontaktowe Imię * Elwira Nazwisko * Moskal Adres e-mail * e.targonska@vp.p…" at bounding box center [396, 347] width 426 height 413
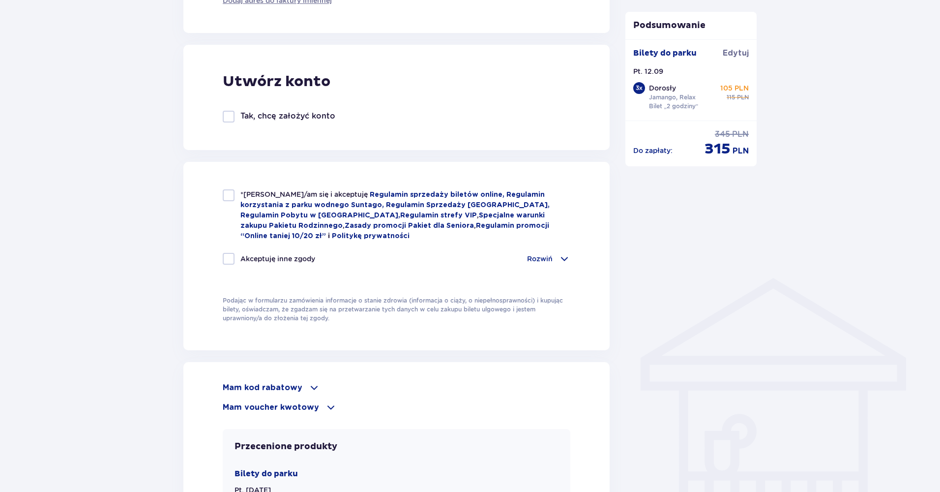
scroll to position [521, 0]
click at [228, 197] on div at bounding box center [229, 195] width 12 height 12
checkbox input "true"
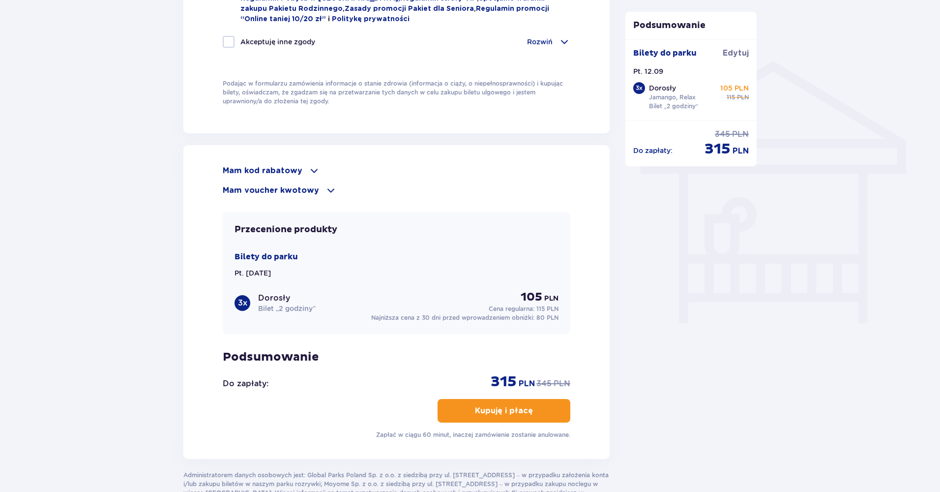
scroll to position [736, 0]
click at [244, 170] on p "Mam kod rabatowy" at bounding box center [263, 172] width 80 height 11
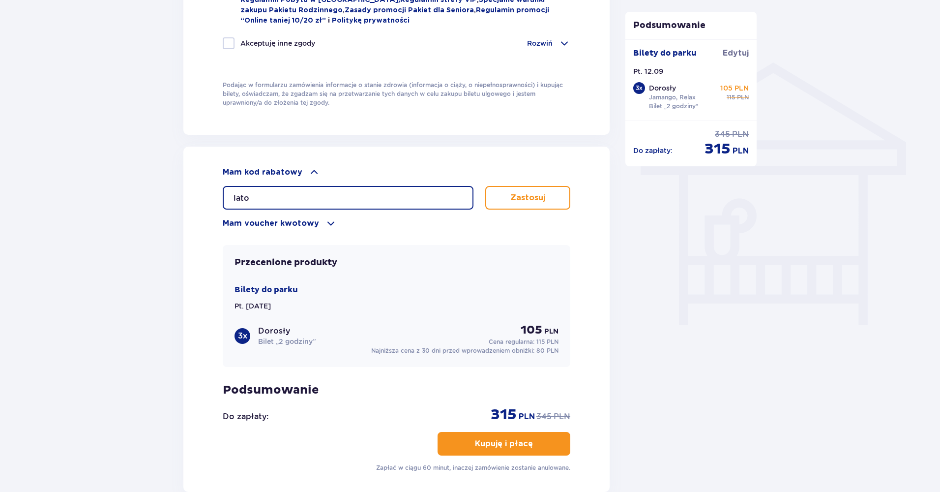
type input "lato"
click at [559, 189] on button "Zastosuj" at bounding box center [527, 198] width 85 height 24
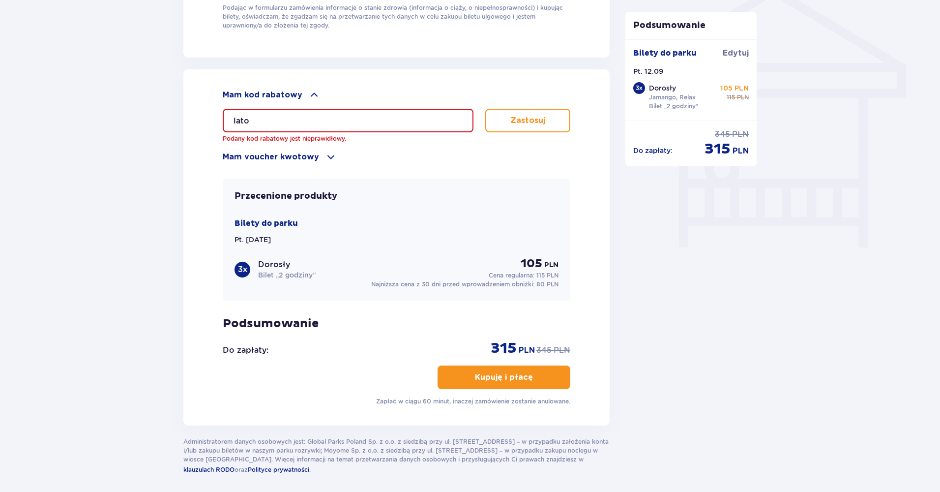
scroll to position [814, 0]
click at [521, 389] on div "Mam kod rabatowy lato Podany kod rabatowy jest nieprawidłowy. Zastosuj Mam vouc…" at bounding box center [397, 246] width 348 height 317
click at [504, 371] on button "Kupuję i płacę" at bounding box center [504, 376] width 133 height 24
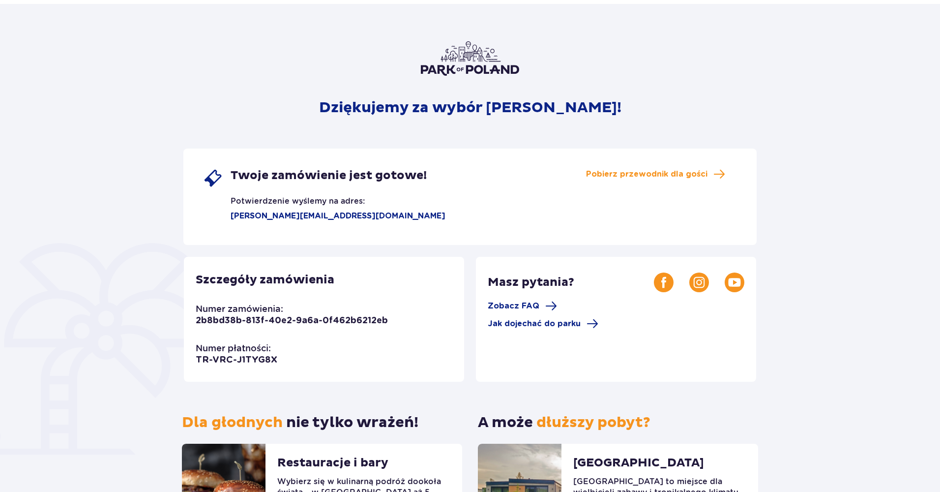
scroll to position [35, 0]
